Goal: Task Accomplishment & Management: Manage account settings

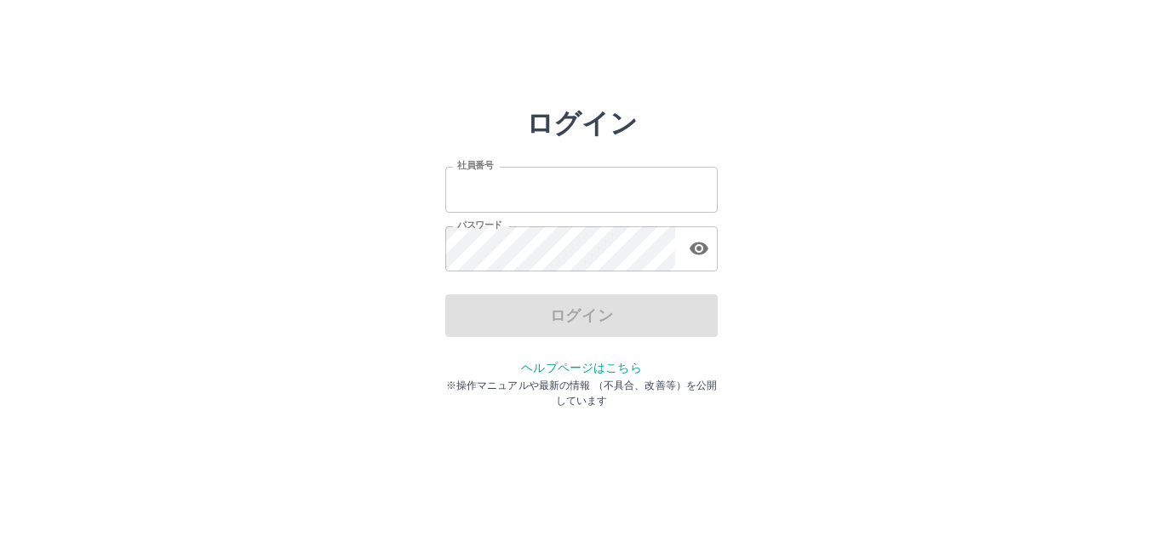
type input "*******"
click at [557, 318] on div "ログイン" at bounding box center [581, 316] width 272 height 43
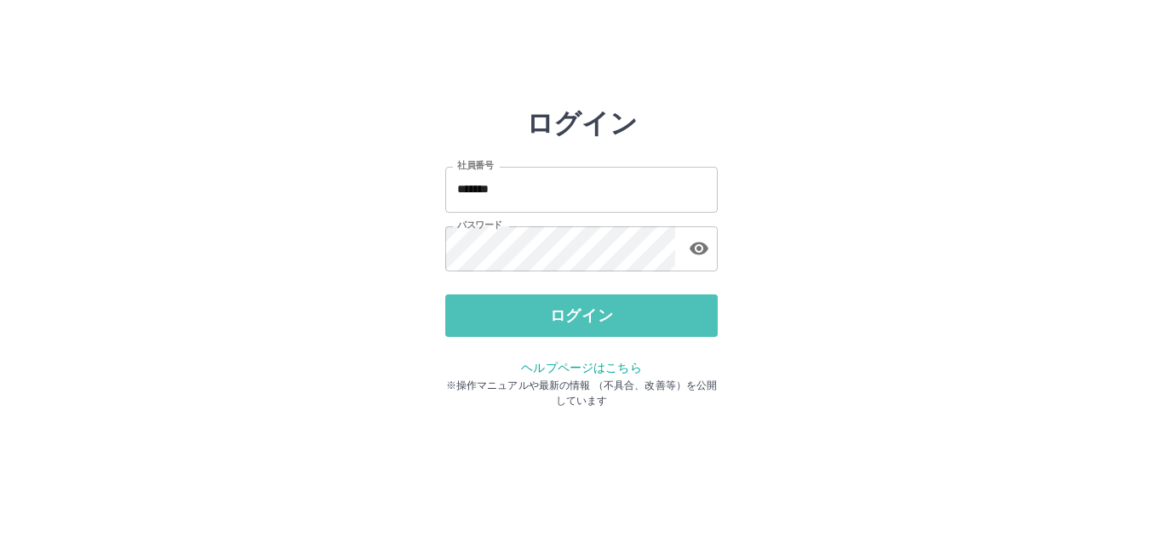
click at [557, 318] on button "ログイン" at bounding box center [581, 316] width 272 height 43
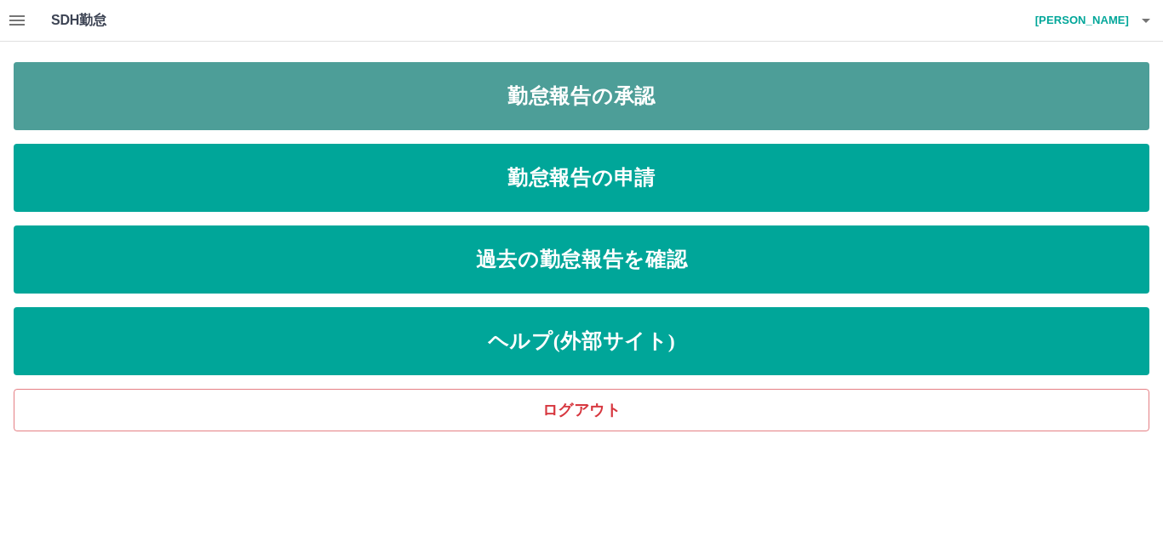
click at [617, 90] on link "勤怠報告の承認" at bounding box center [582, 96] width 1136 height 68
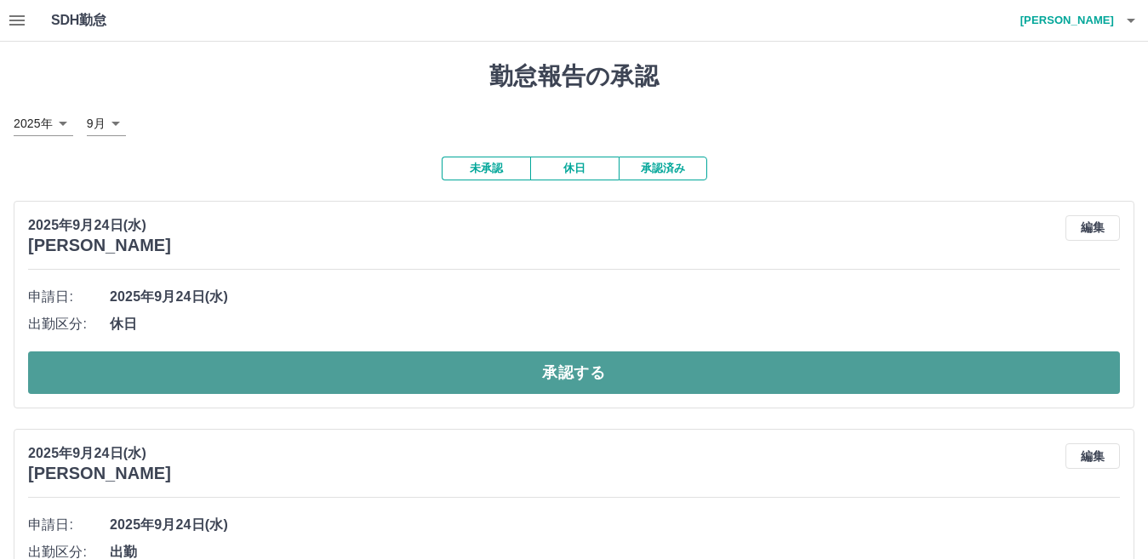
click at [577, 379] on button "承認する" at bounding box center [574, 373] width 1092 height 43
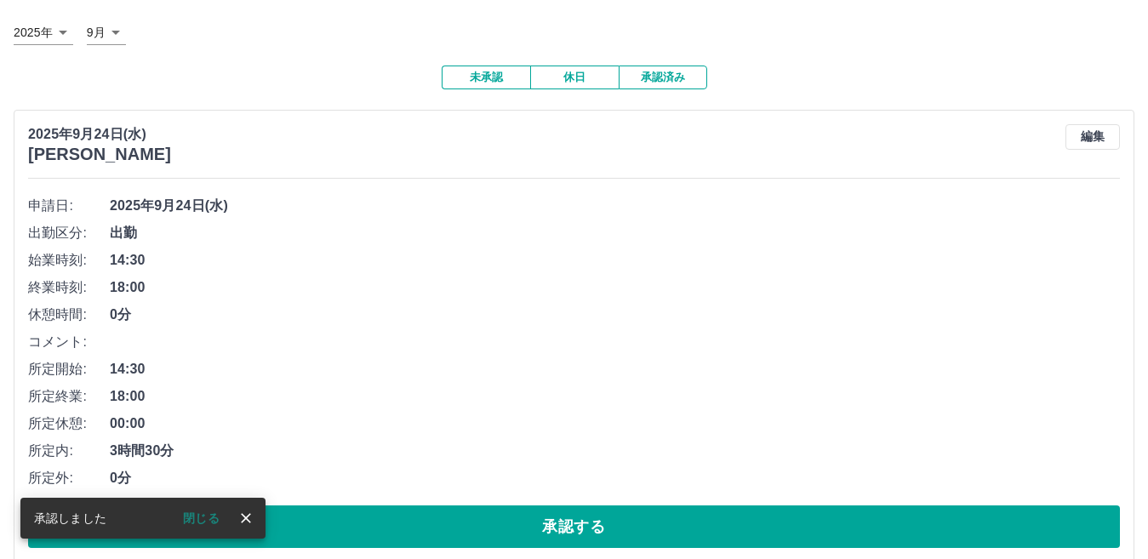
scroll to position [255, 0]
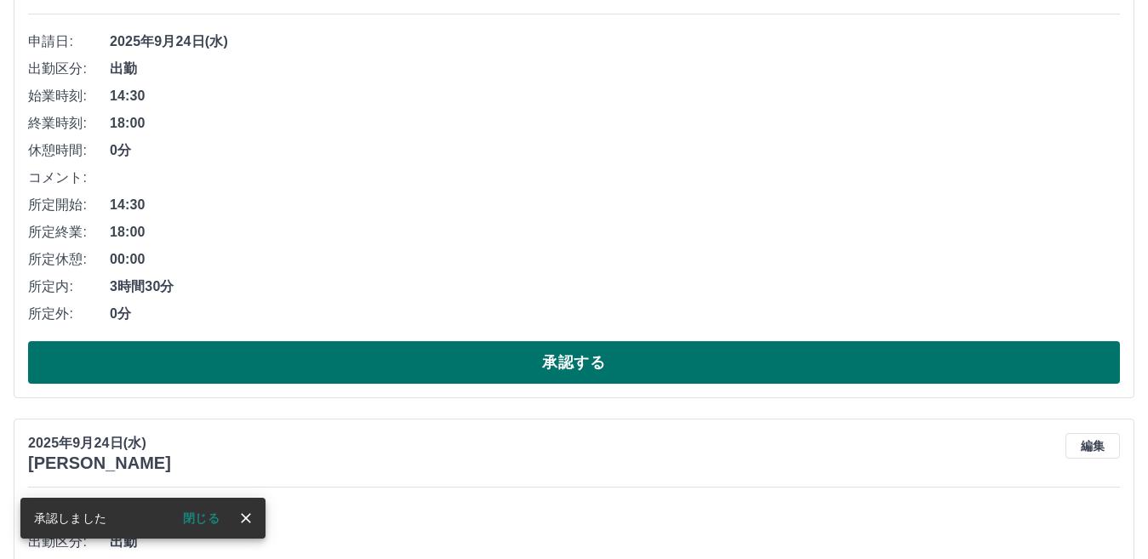
click at [576, 347] on button "承認する" at bounding box center [574, 362] width 1092 height 43
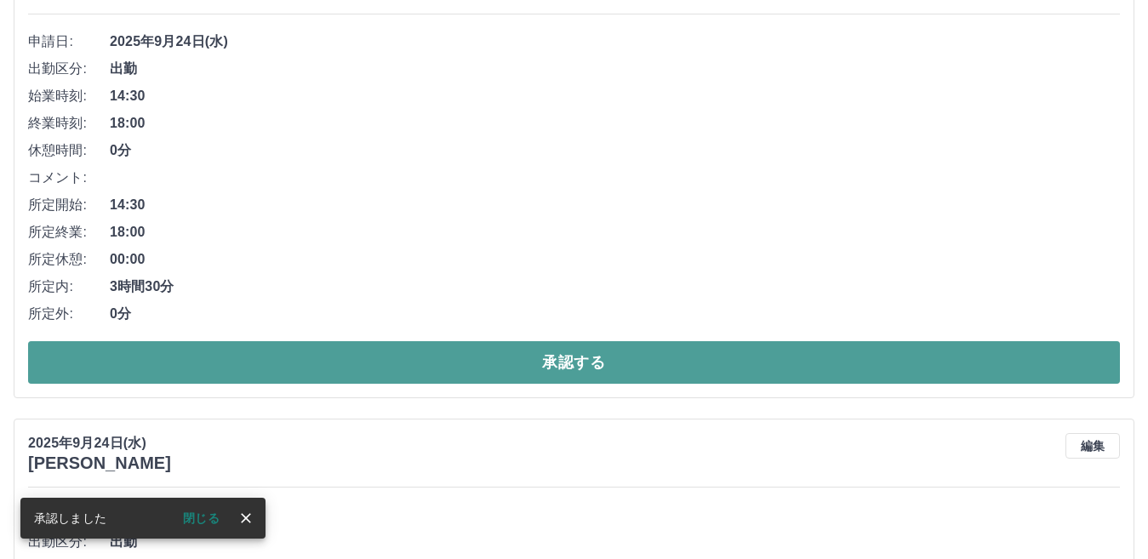
click at [567, 364] on button "承認する" at bounding box center [574, 362] width 1092 height 43
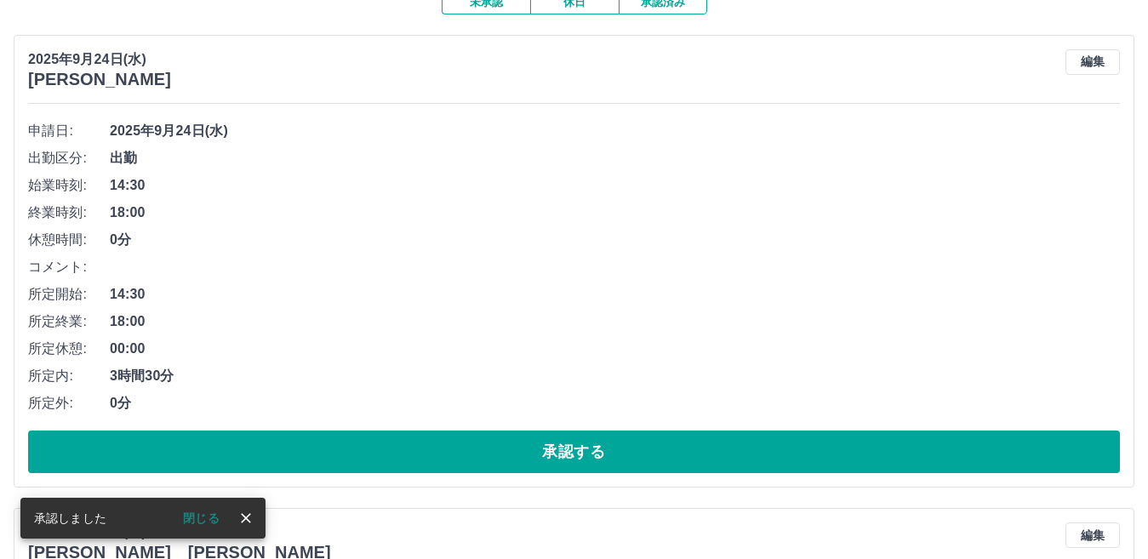
scroll to position [170, 0]
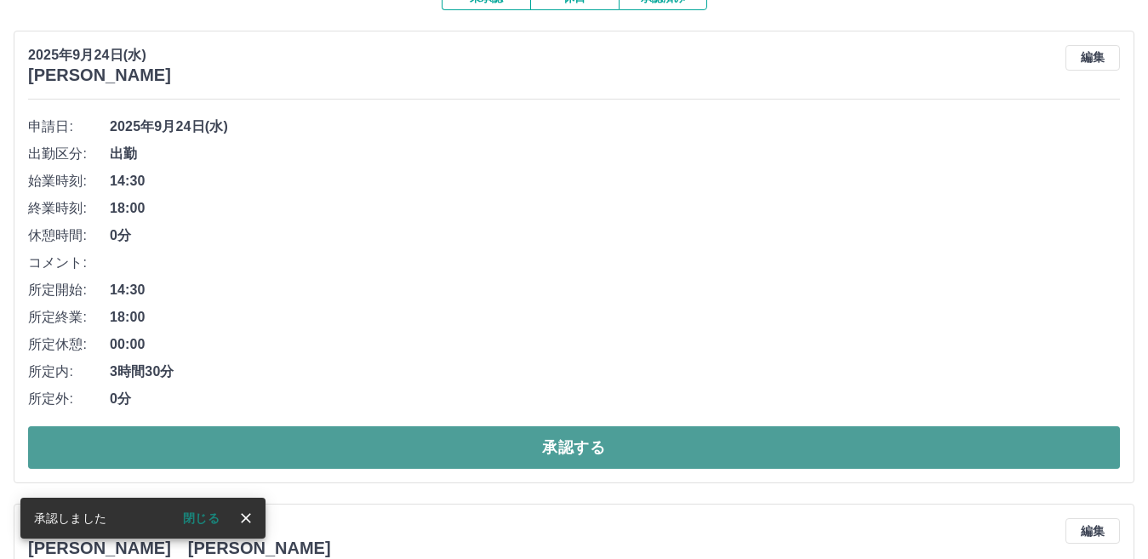
click at [545, 437] on button "承認する" at bounding box center [574, 448] width 1092 height 43
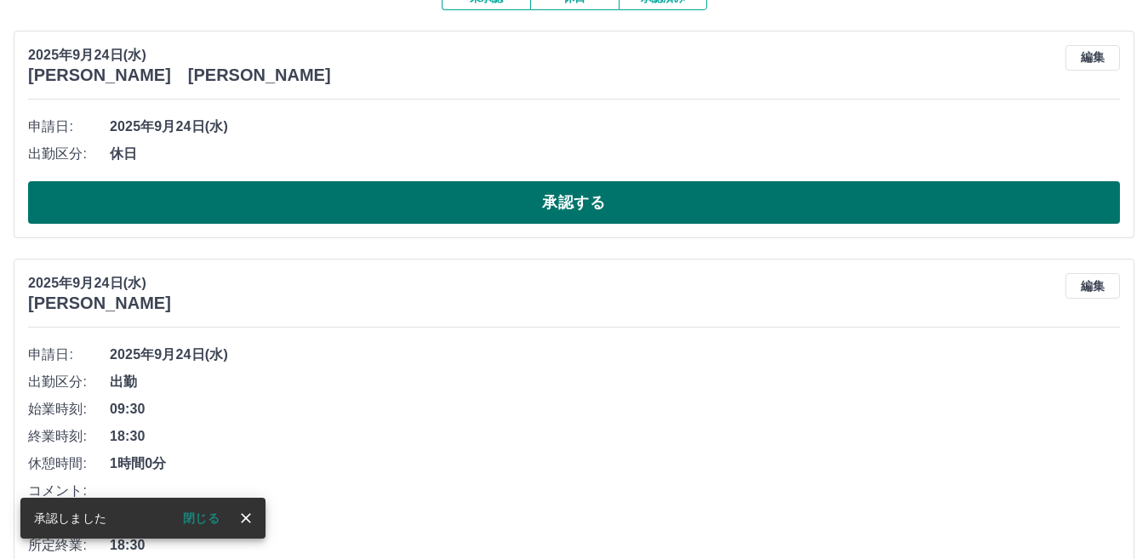
click at [524, 203] on button "承認する" at bounding box center [574, 202] width 1092 height 43
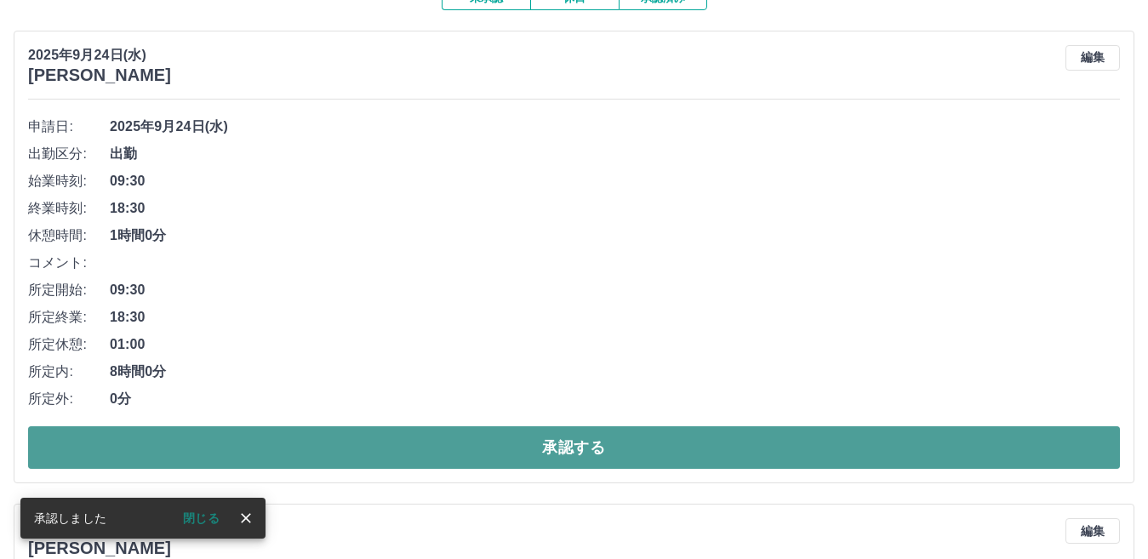
click at [559, 448] on button "承認する" at bounding box center [574, 448] width 1092 height 43
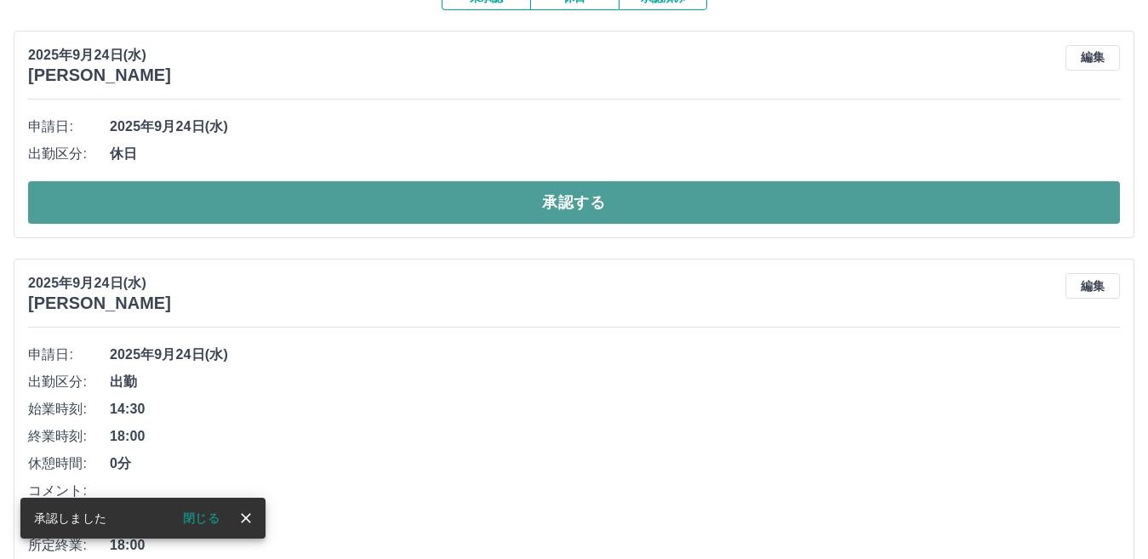
click at [538, 209] on button "承認する" at bounding box center [574, 202] width 1092 height 43
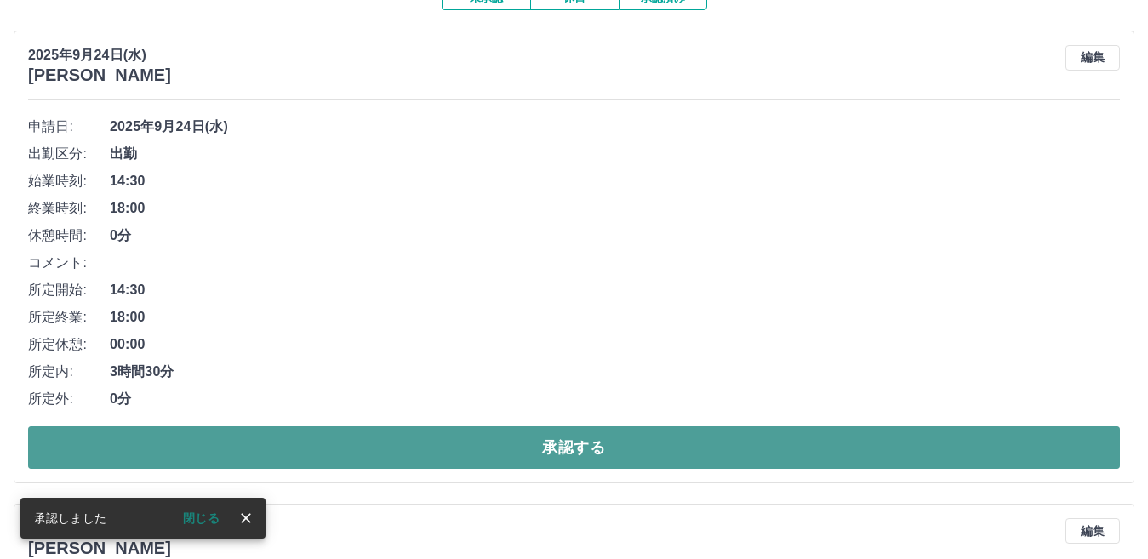
click at [540, 442] on button "承認する" at bounding box center [574, 448] width 1092 height 43
click at [541, 442] on button "承認する" at bounding box center [574, 448] width 1092 height 43
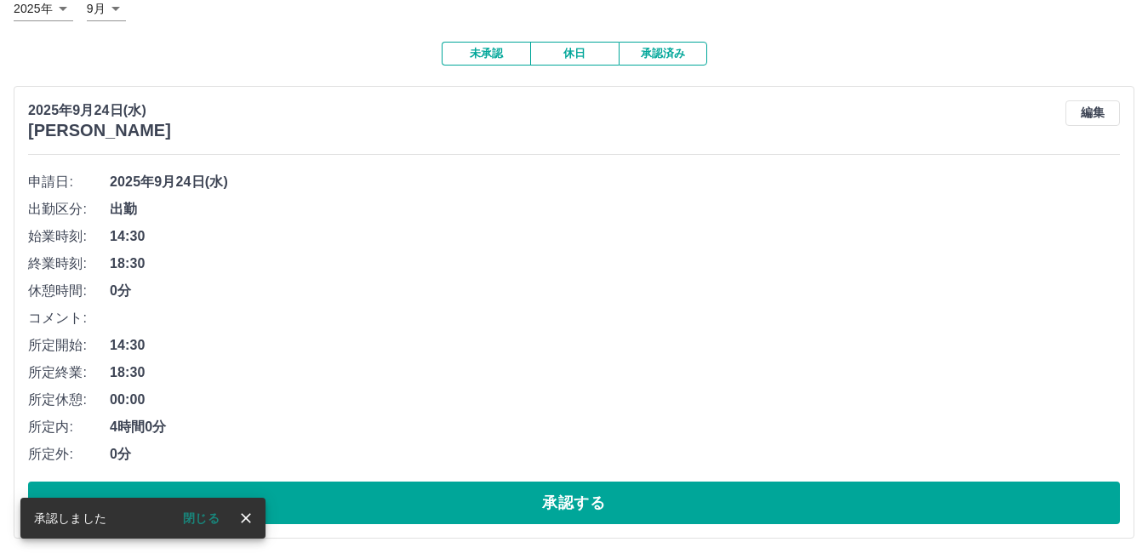
scroll to position [117, 0]
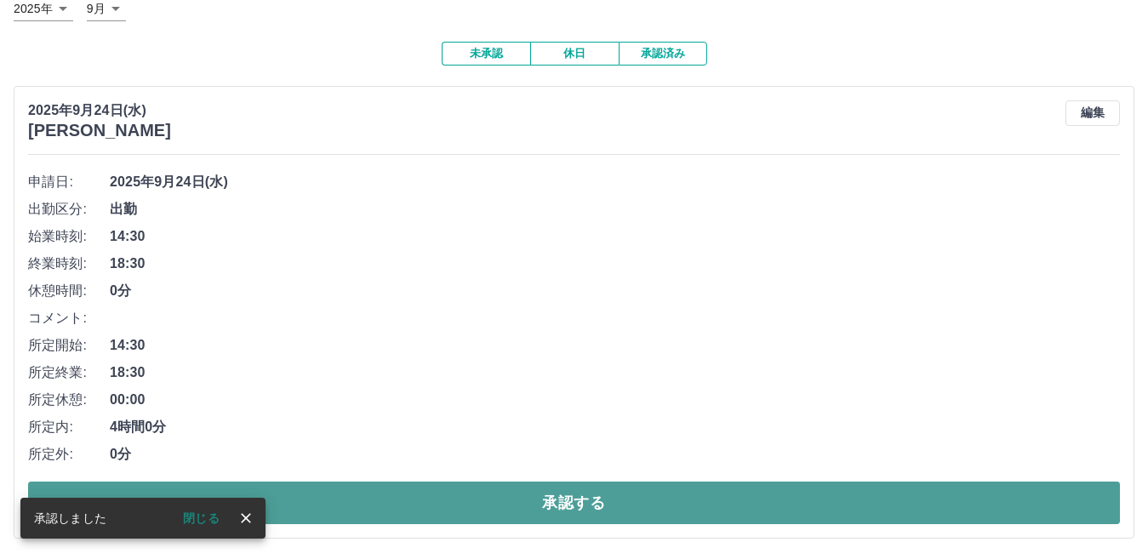
click at [570, 493] on button "承認する" at bounding box center [574, 503] width 1092 height 43
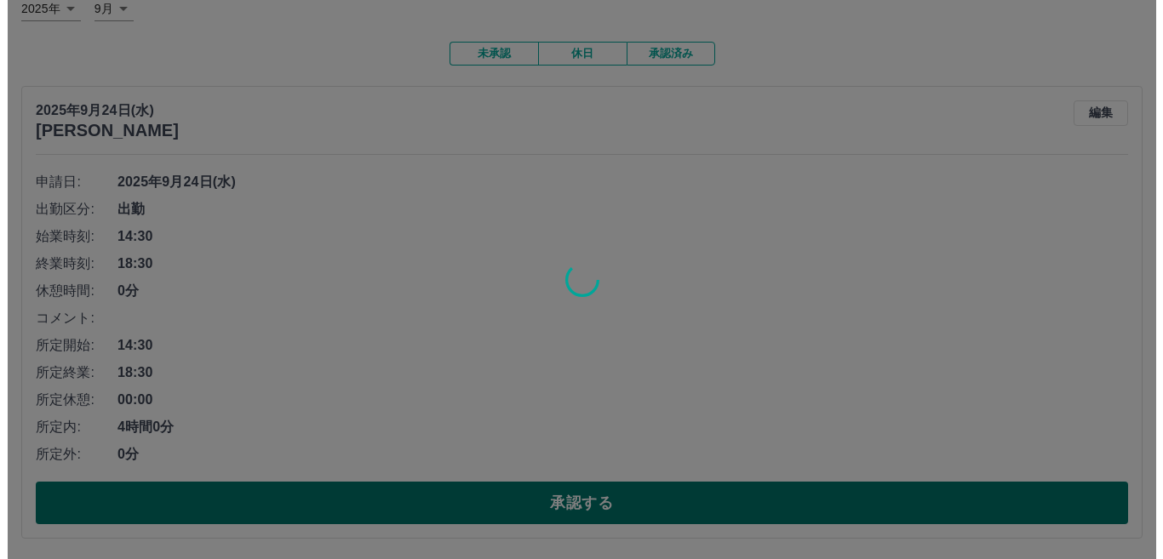
scroll to position [0, 0]
